Goal: Navigation & Orientation: Find specific page/section

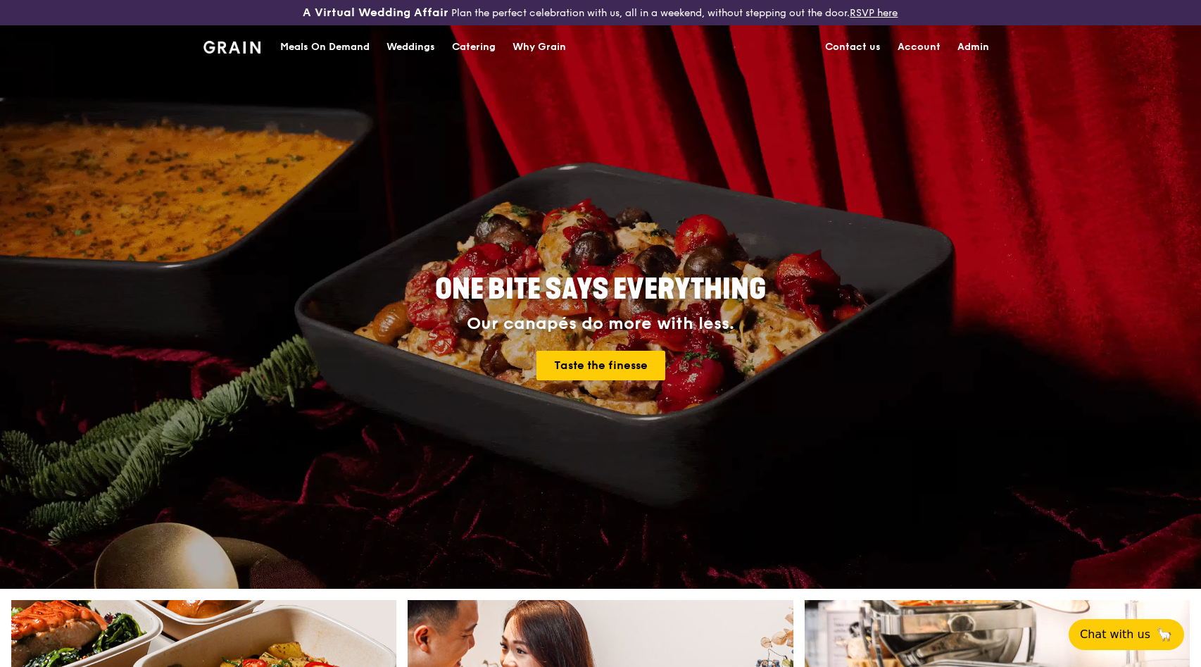
click at [550, 46] on div "Why Grain" at bounding box center [538, 47] width 53 height 42
click at [460, 46] on div "Catering" at bounding box center [474, 47] width 44 height 42
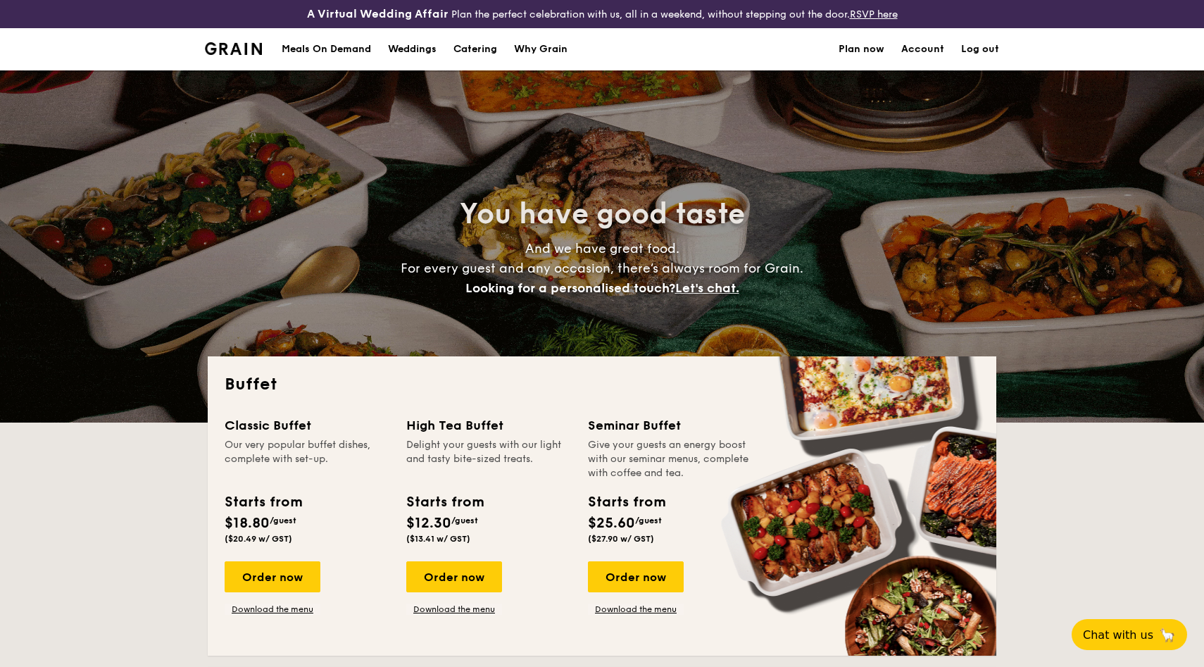
select select
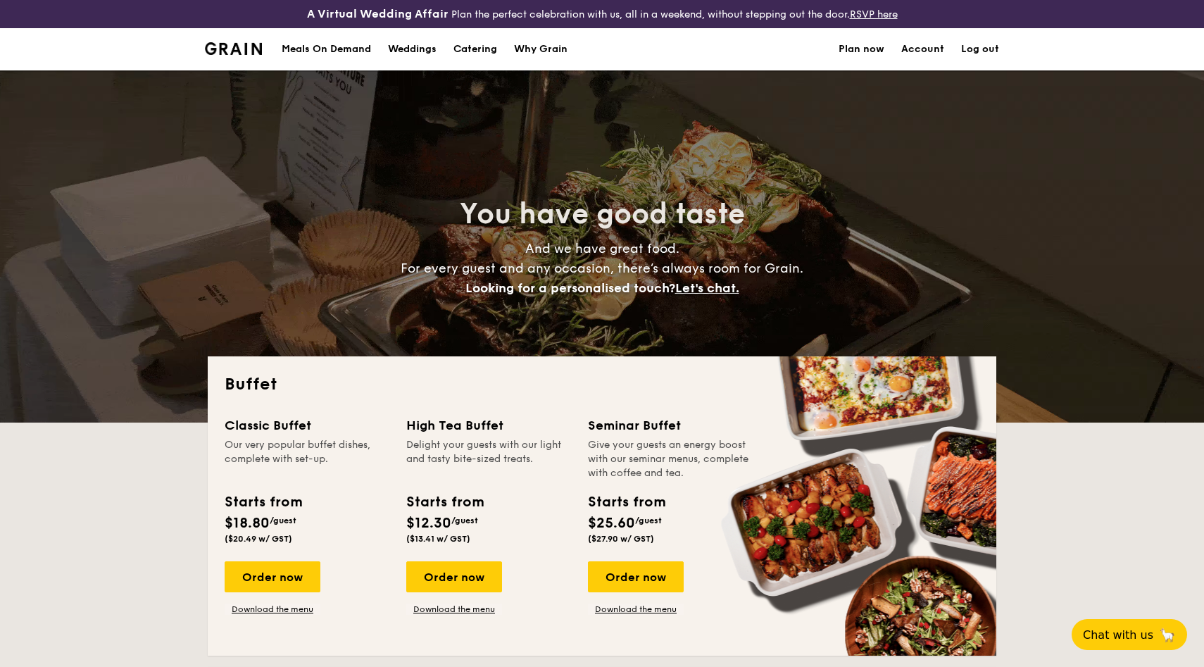
click at [322, 44] on div "Meals On Demand" at bounding box center [326, 49] width 89 height 42
